Goal: Check status: Check status

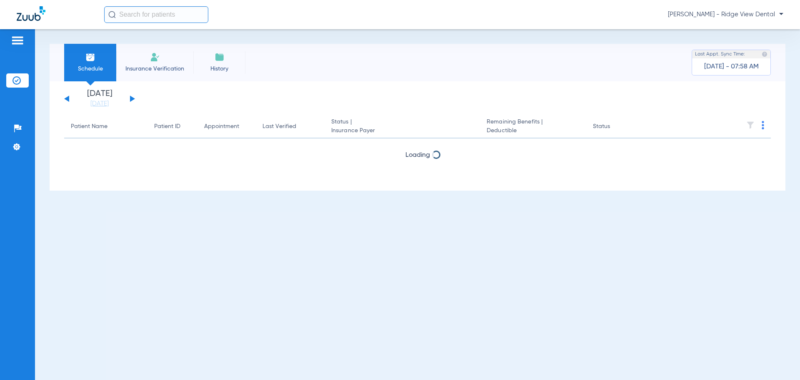
click at [129, 97] on div "[DATE] [DATE] [DATE] [DATE] [DATE] [DATE] [DATE] [DATE] [DATE] [DATE] [DATE] [D…" at bounding box center [99, 99] width 71 height 18
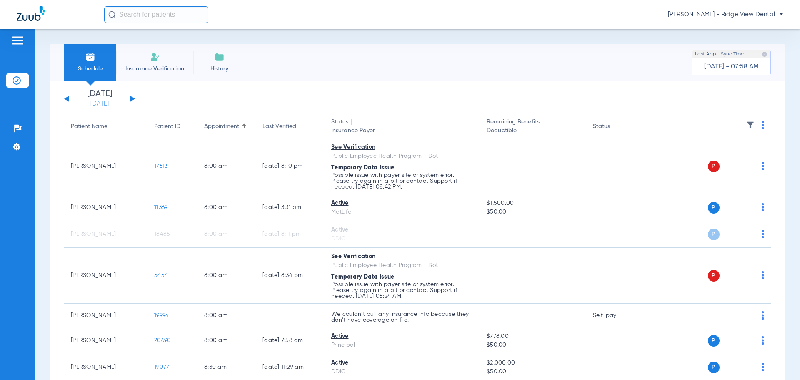
click at [101, 102] on link "[DATE]" at bounding box center [100, 104] width 50 height 8
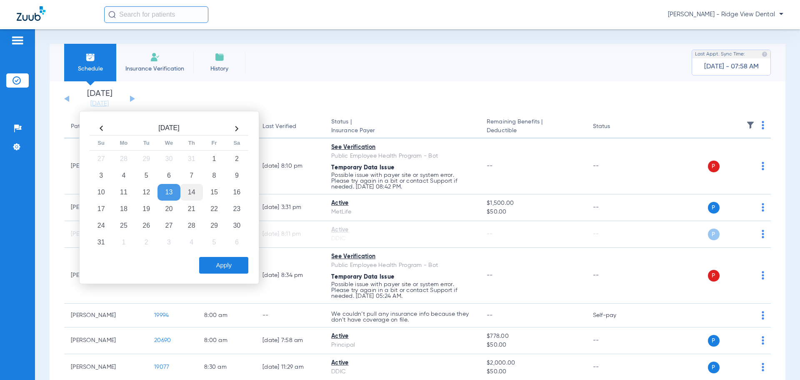
click at [195, 192] on td "14" at bounding box center [191, 192] width 22 height 17
click at [216, 264] on button "Apply" at bounding box center [223, 265] width 49 height 17
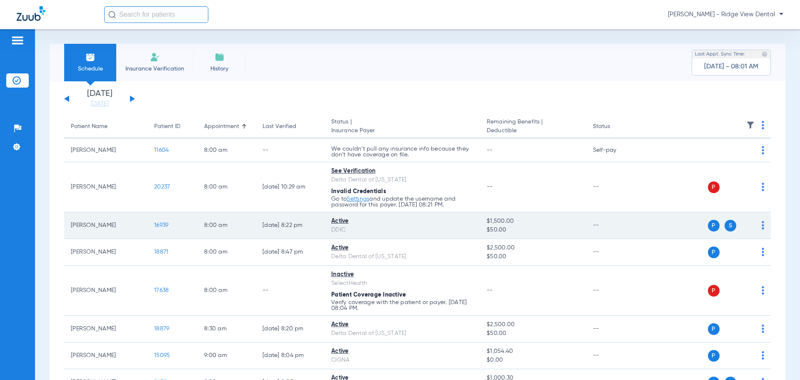
click at [162, 226] on span "16939" at bounding box center [161, 225] width 14 height 6
click at [708, 225] on span "P" at bounding box center [714, 226] width 12 height 12
click at [160, 227] on span "16939" at bounding box center [161, 225] width 14 height 6
click at [159, 225] on span "16939" at bounding box center [161, 225] width 14 height 6
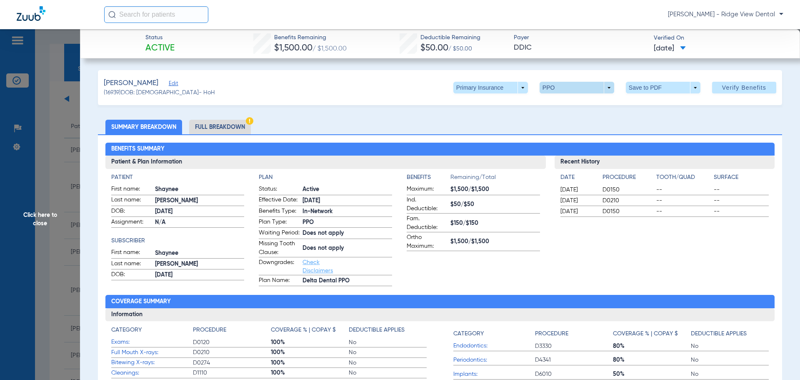
click at [603, 91] on span at bounding box center [577, 88] width 75 height 12
click at [603, 91] on div at bounding box center [400, 190] width 800 height 380
click at [518, 86] on span at bounding box center [490, 88] width 75 height 12
click at [479, 118] on span "Secondary Insurance" at bounding box center [481, 121] width 55 height 6
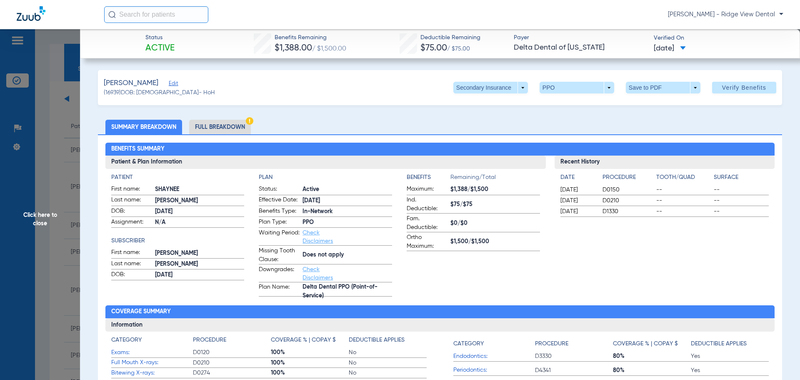
drag, startPoint x: 41, startPoint y: 221, endPoint x: 54, endPoint y: 221, distance: 12.9
click at [41, 221] on span "Click here to close" at bounding box center [40, 219] width 80 height 380
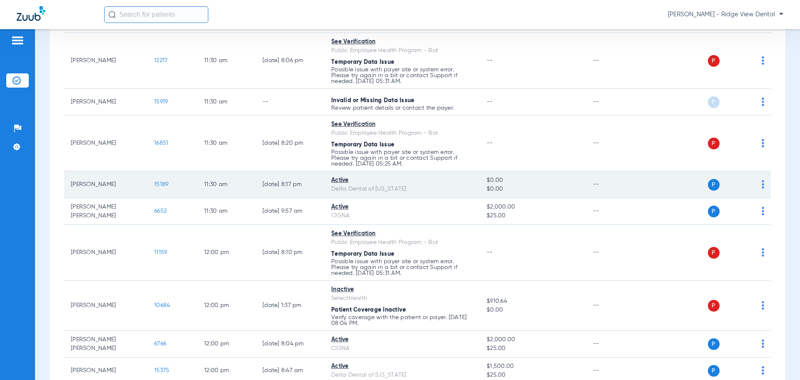
scroll to position [708, 0]
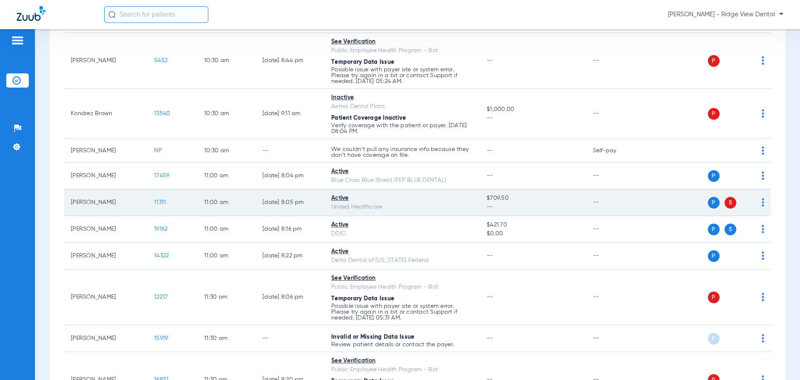
click at [164, 202] on span "11311" at bounding box center [160, 202] width 12 height 6
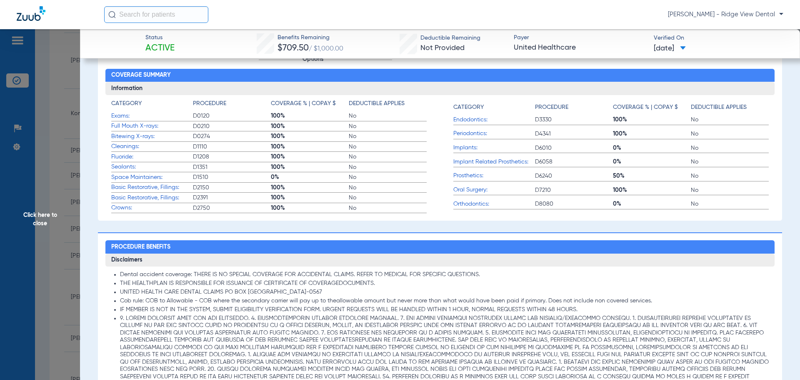
scroll to position [0, 0]
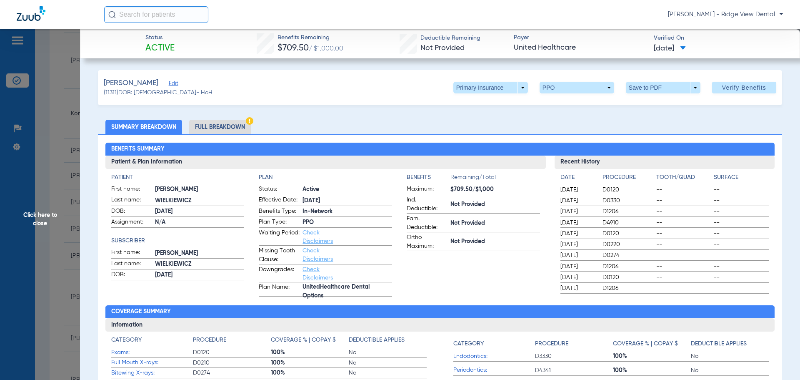
click at [42, 219] on span "Click here to close" at bounding box center [40, 219] width 80 height 380
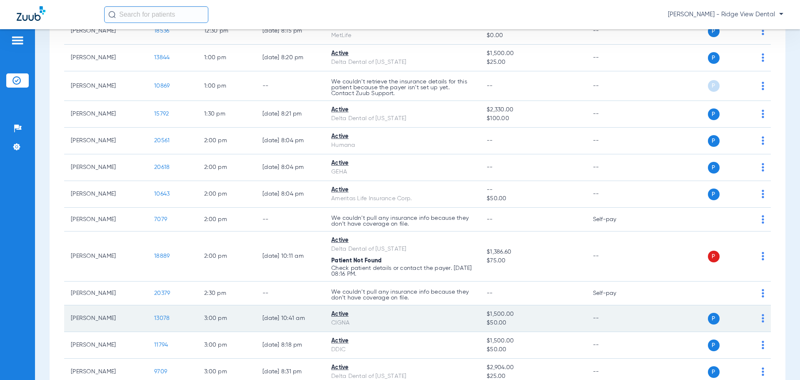
scroll to position [1653, 0]
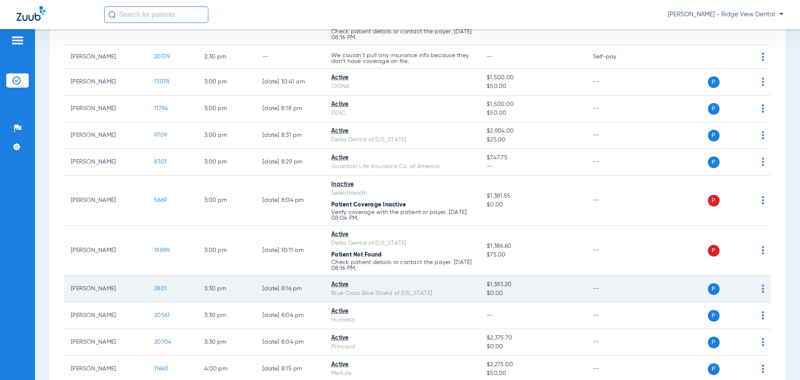
click at [159, 289] on span "2801" at bounding box center [160, 288] width 12 height 6
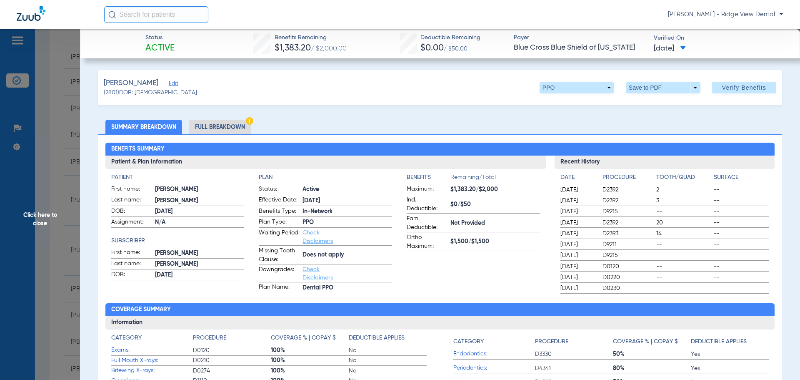
click at [494, 216] on label "Fam. Deductible: Not Provided" at bounding box center [473, 223] width 133 height 18
click at [44, 217] on span "Click here to close" at bounding box center [40, 219] width 80 height 380
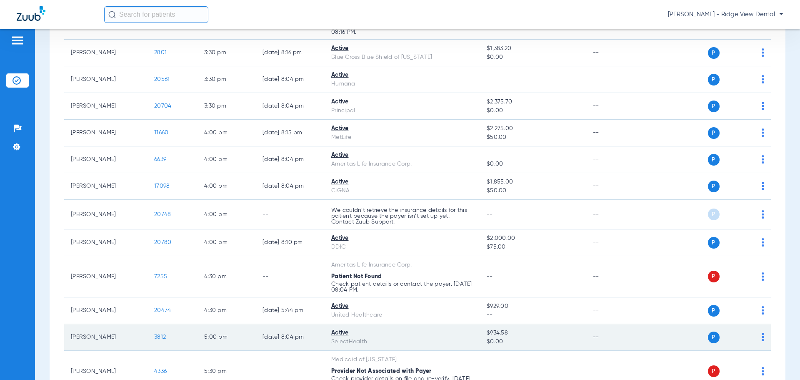
scroll to position [2090, 0]
